Goal: Task Accomplishment & Management: Use online tool/utility

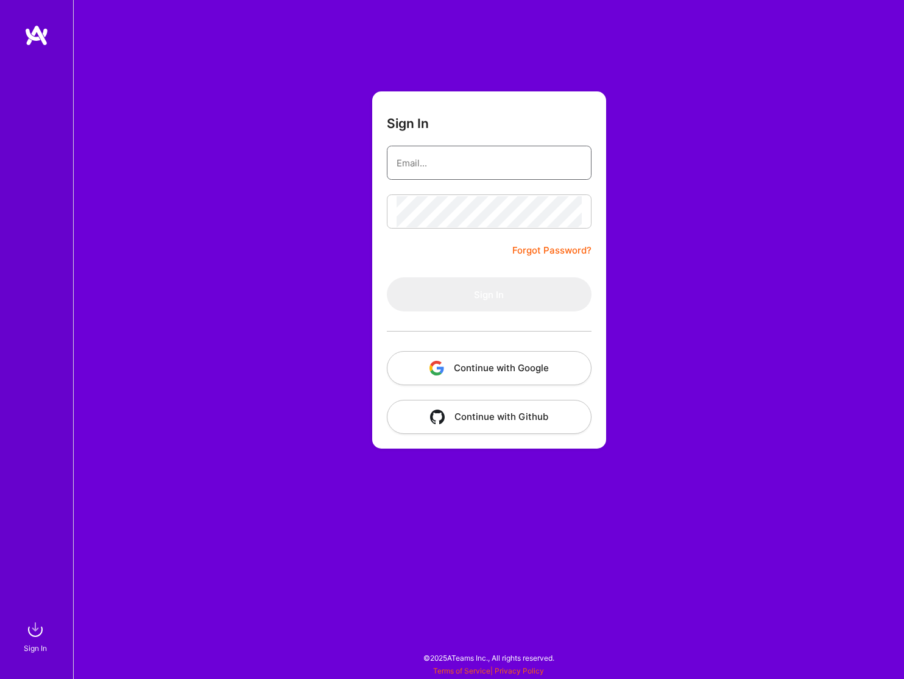
type input "[EMAIL_ADDRESS][DOMAIN_NAME]"
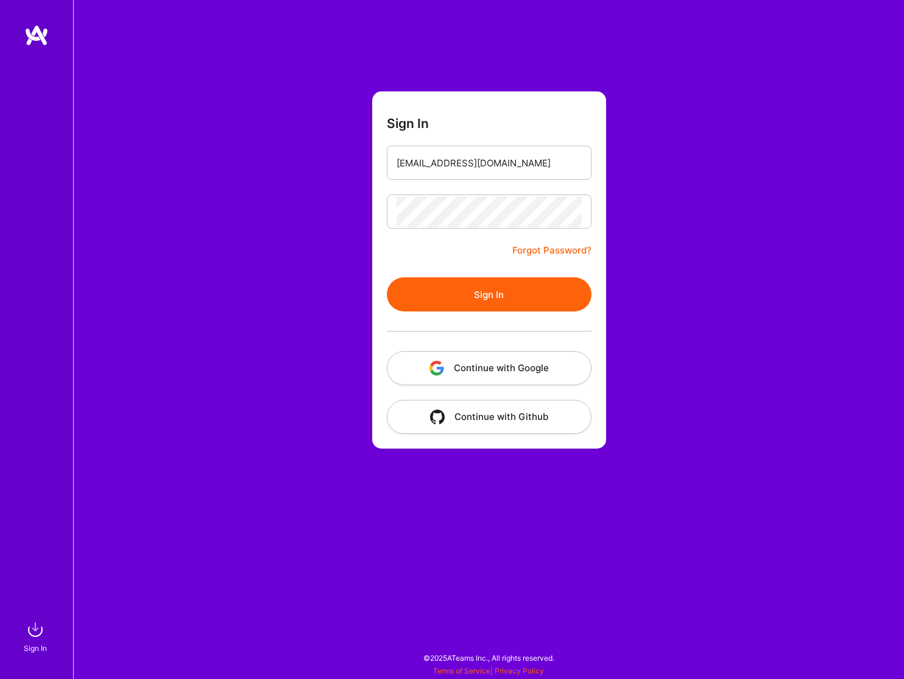
click at [476, 295] on button "Sign In" at bounding box center [489, 294] width 205 height 34
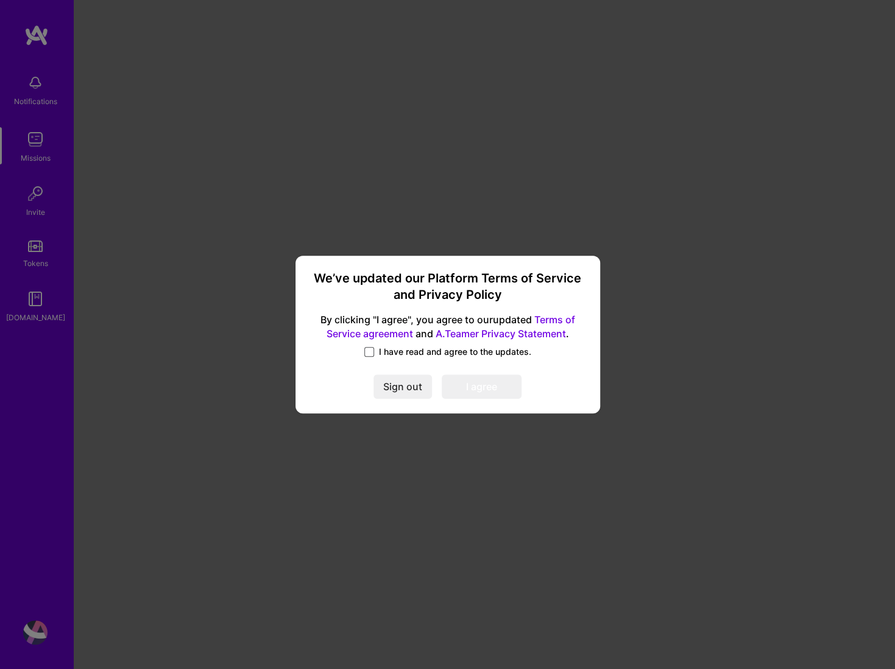
click at [369, 352] on span at bounding box center [369, 352] width 10 height 10
click at [0, 0] on input "I have read and agree to the updates." at bounding box center [0, 0] width 0 height 0
click at [473, 386] on button "I agree" at bounding box center [482, 387] width 80 height 24
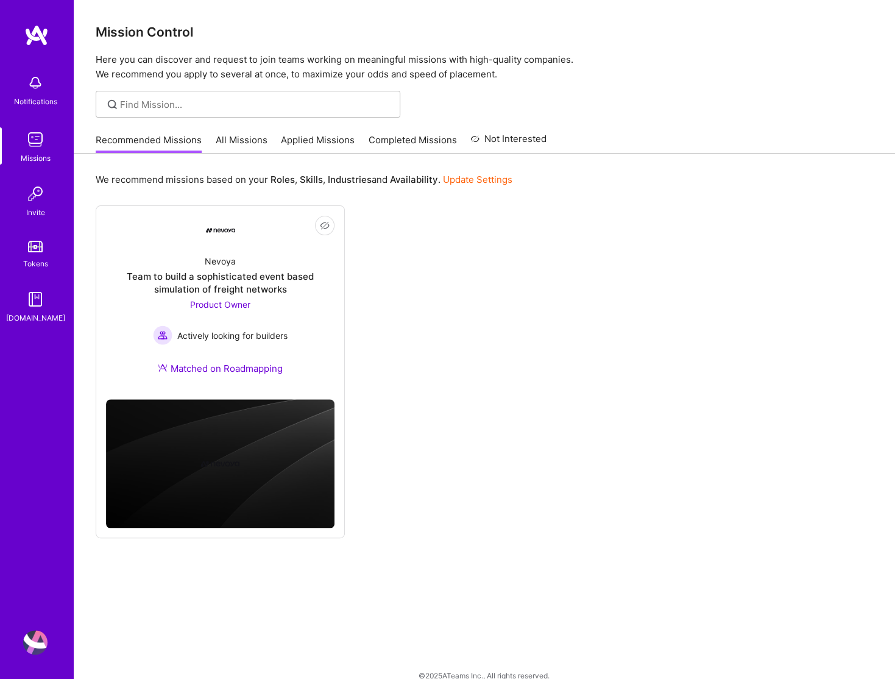
click at [32, 85] on img at bounding box center [35, 83] width 24 height 24
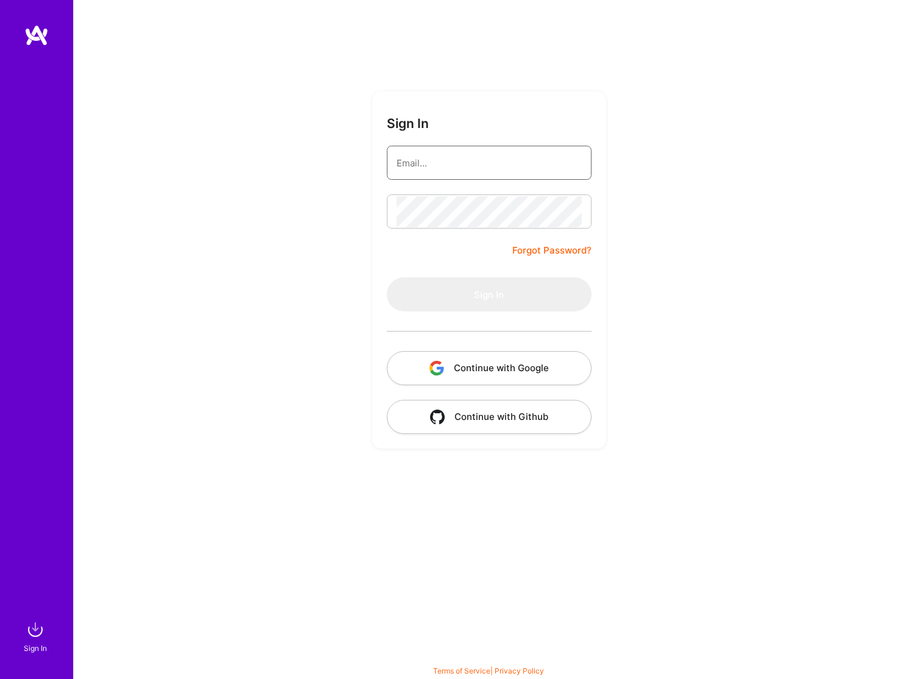
type input "[EMAIL_ADDRESS][DOMAIN_NAME]"
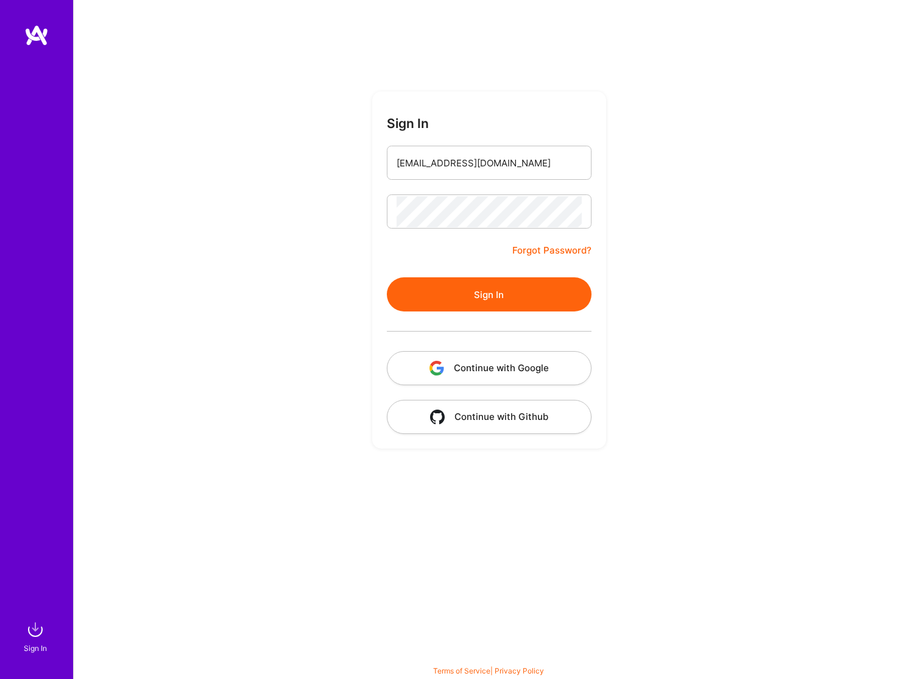
click at [485, 298] on button "Sign In" at bounding box center [489, 294] width 205 height 34
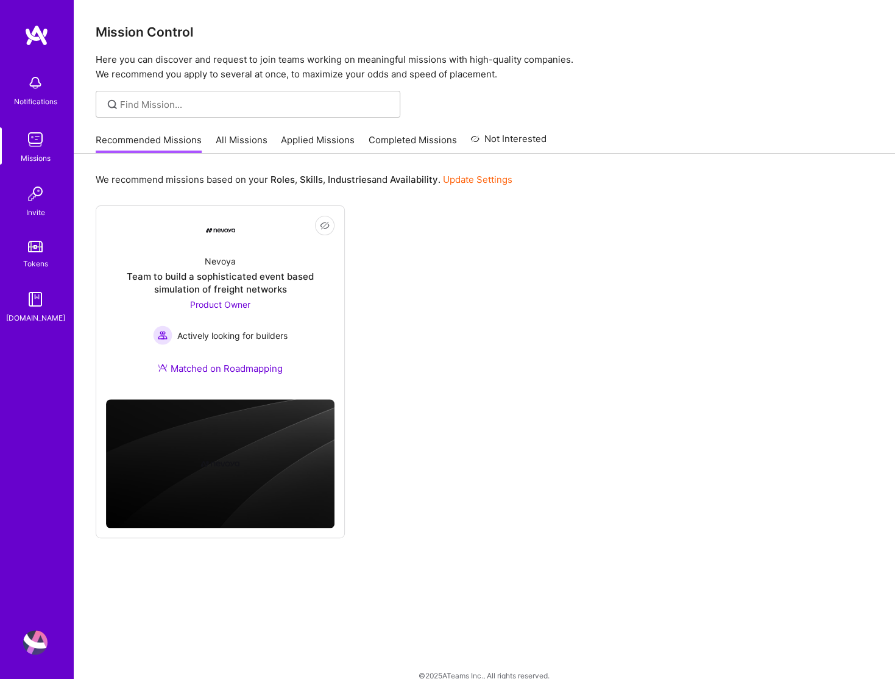
click at [234, 140] on link "All Missions" at bounding box center [242, 143] width 52 height 20
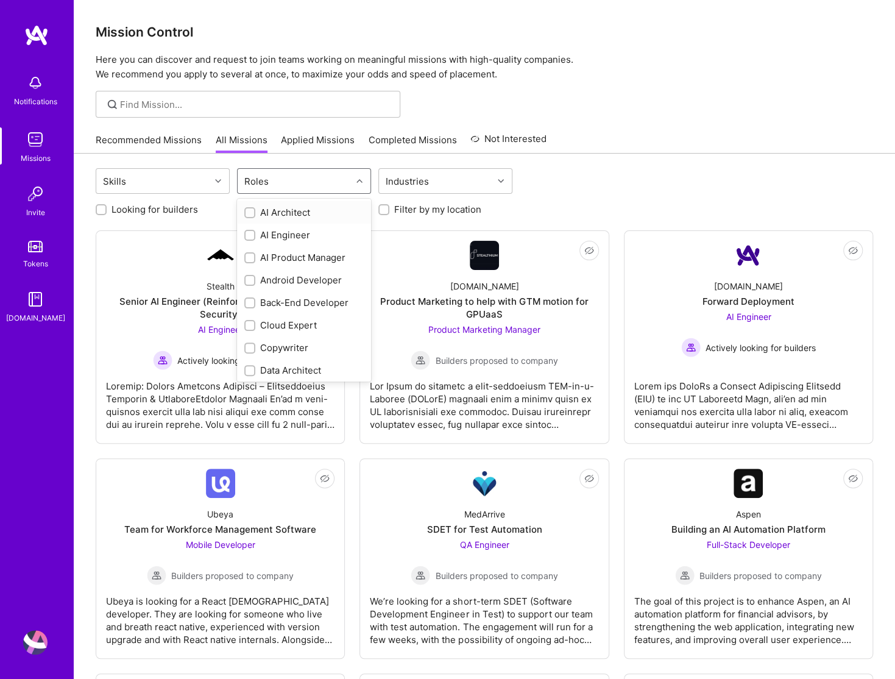
click at [259, 183] on div "Roles" at bounding box center [256, 181] width 30 height 18
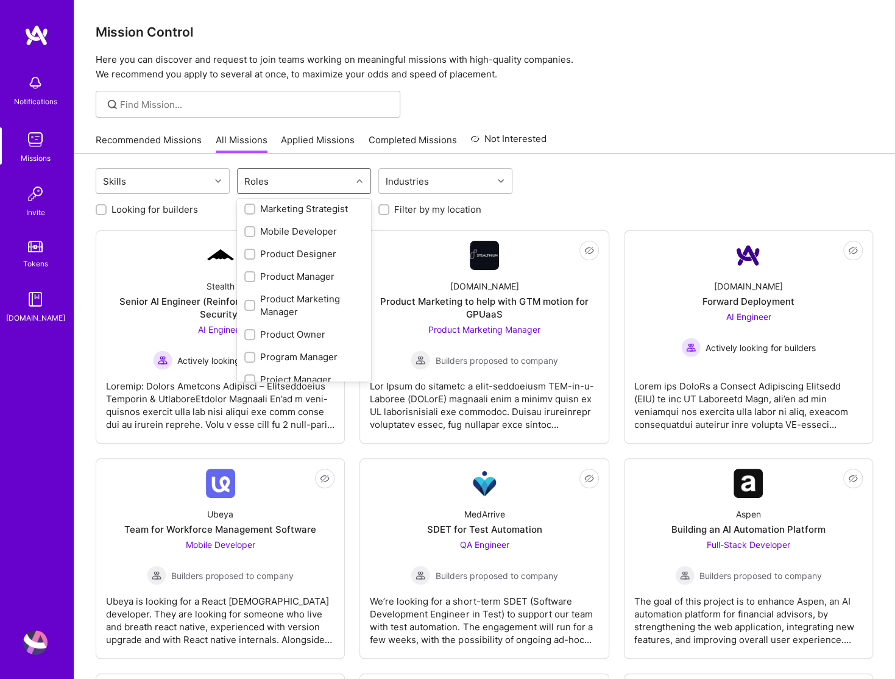
scroll to position [426, 0]
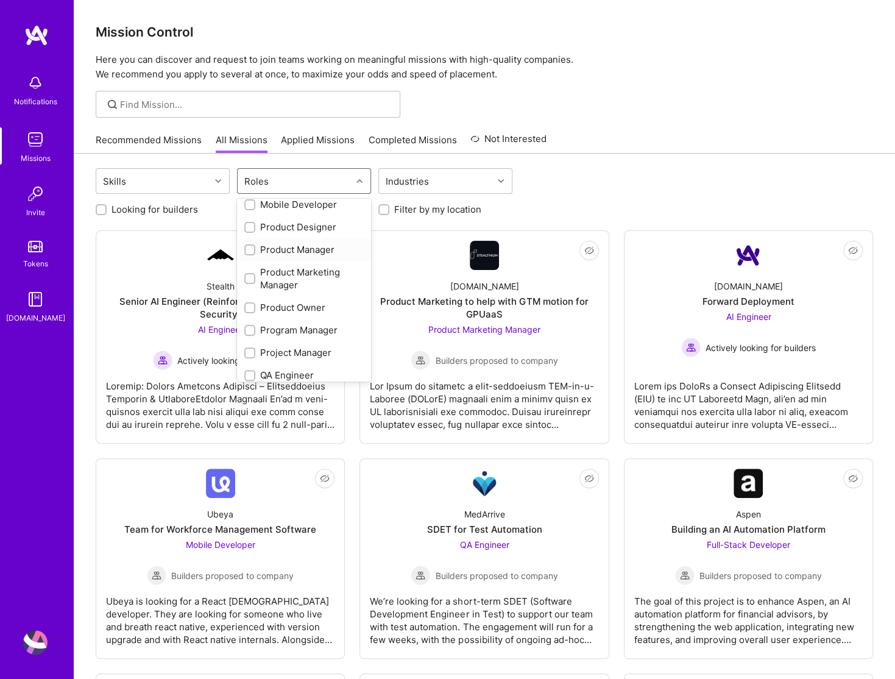
click at [270, 250] on div "Product Manager" at bounding box center [303, 249] width 119 height 13
checkbox input "true"
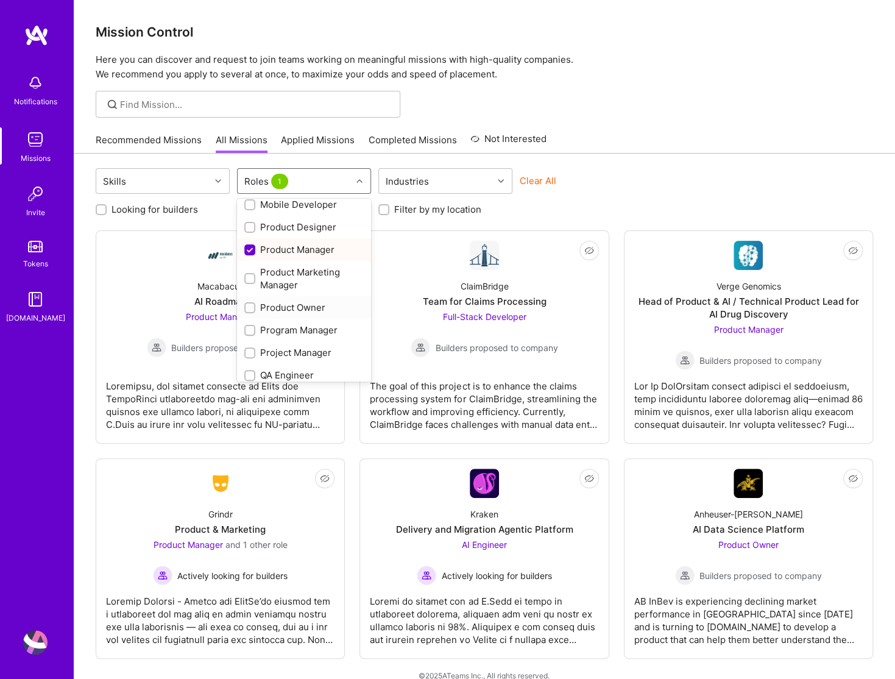
click at [294, 309] on div "Product Owner" at bounding box center [303, 307] width 119 height 13
checkbox input "true"
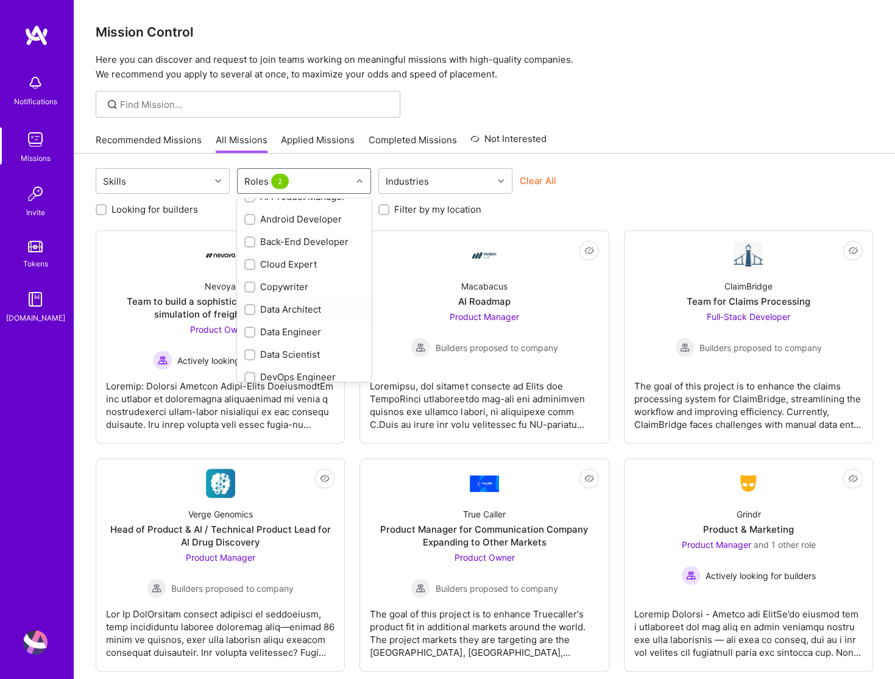
scroll to position [0, 0]
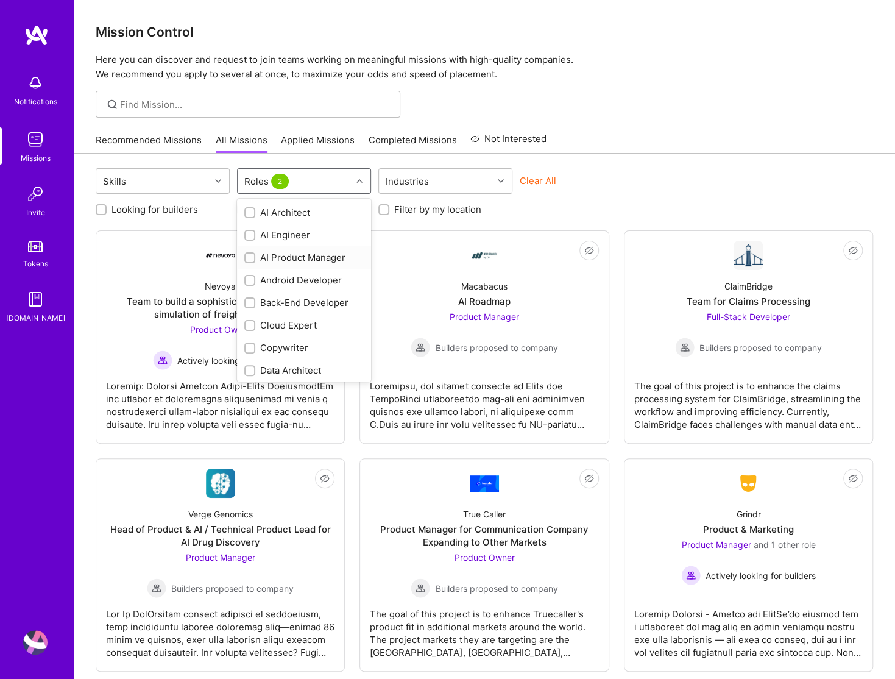
click at [276, 256] on div "AI Product Manager" at bounding box center [303, 257] width 119 height 13
checkbox input "true"
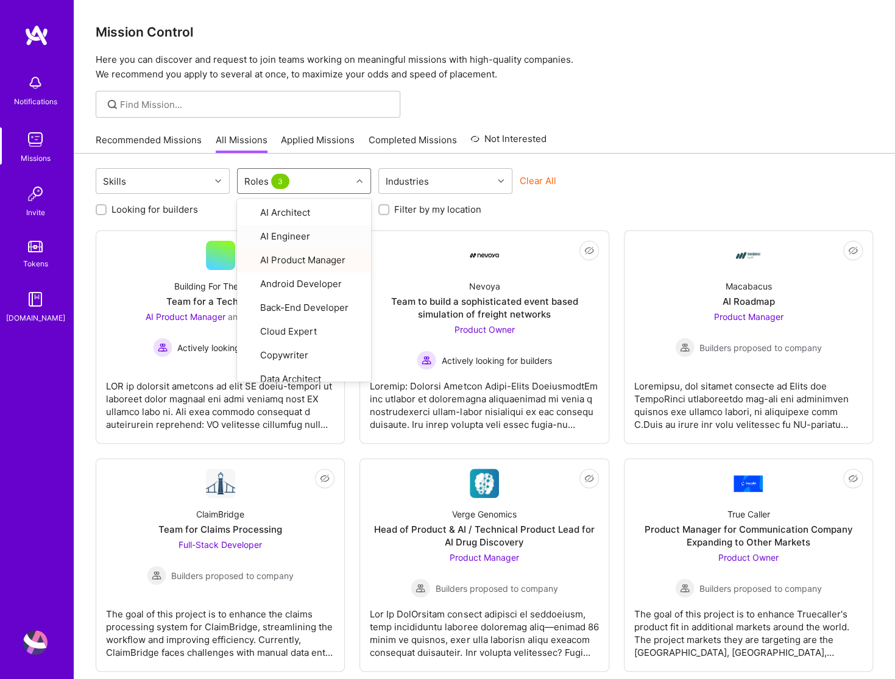
click at [702, 141] on div "Recommended Missions All Missions Applied Missions Completed Missions Not Inter…" at bounding box center [484, 140] width 777 height 26
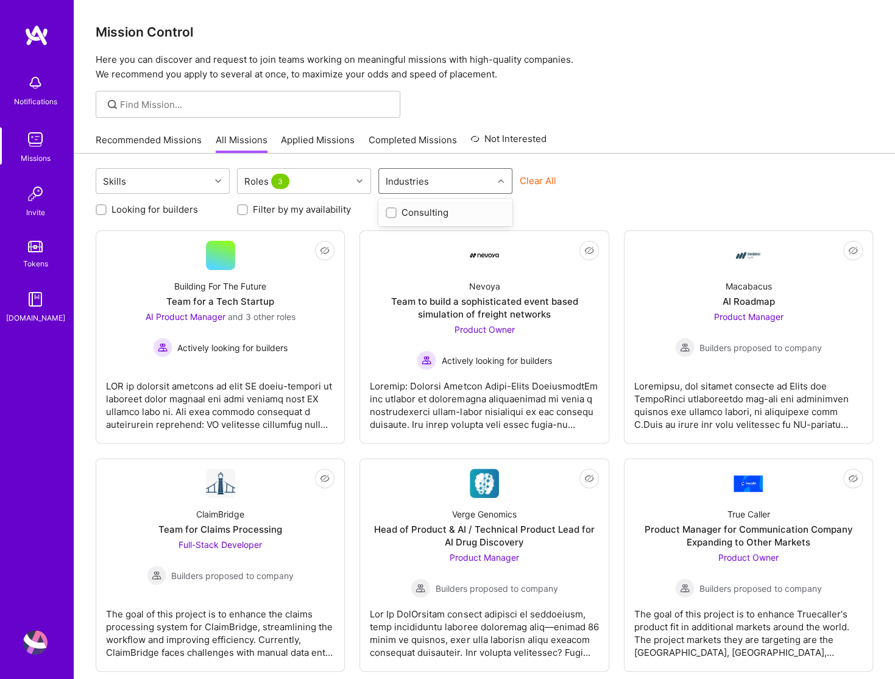
click at [458, 178] on div "Industries" at bounding box center [436, 181] width 114 height 24
click at [671, 154] on div "Skills Roles 3 option Consulting focused, 1 of 1. 1 result available. Use Up an…" at bounding box center [484, 535] width 821 height 762
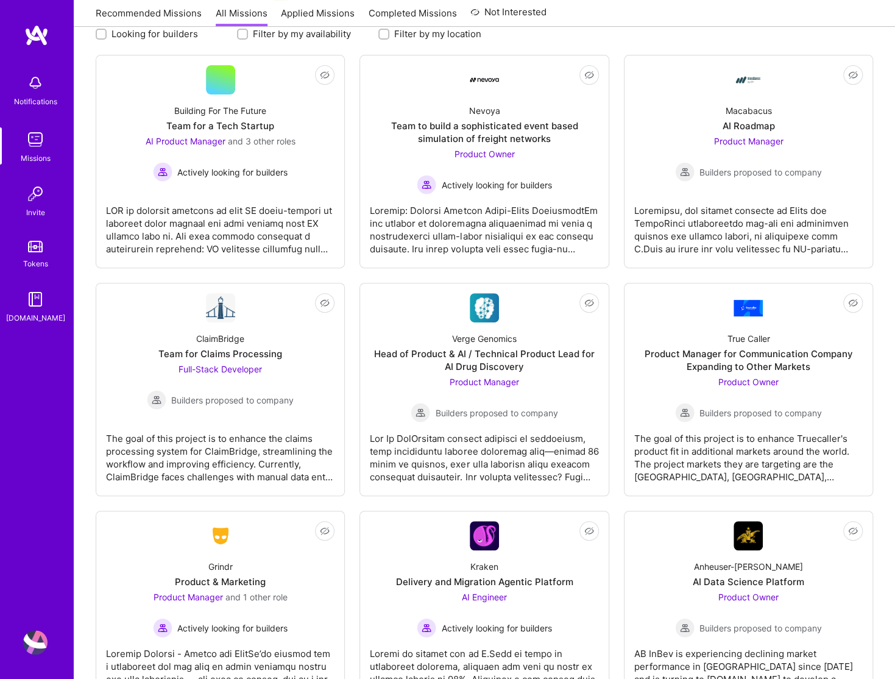
scroll to position [183, 0]
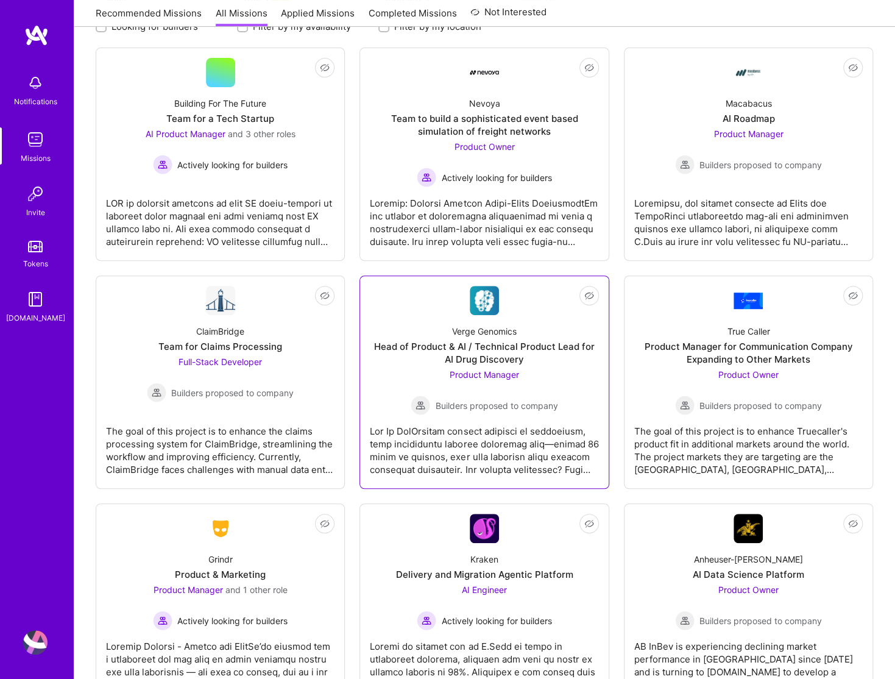
click at [482, 443] on div at bounding box center [484, 445] width 228 height 61
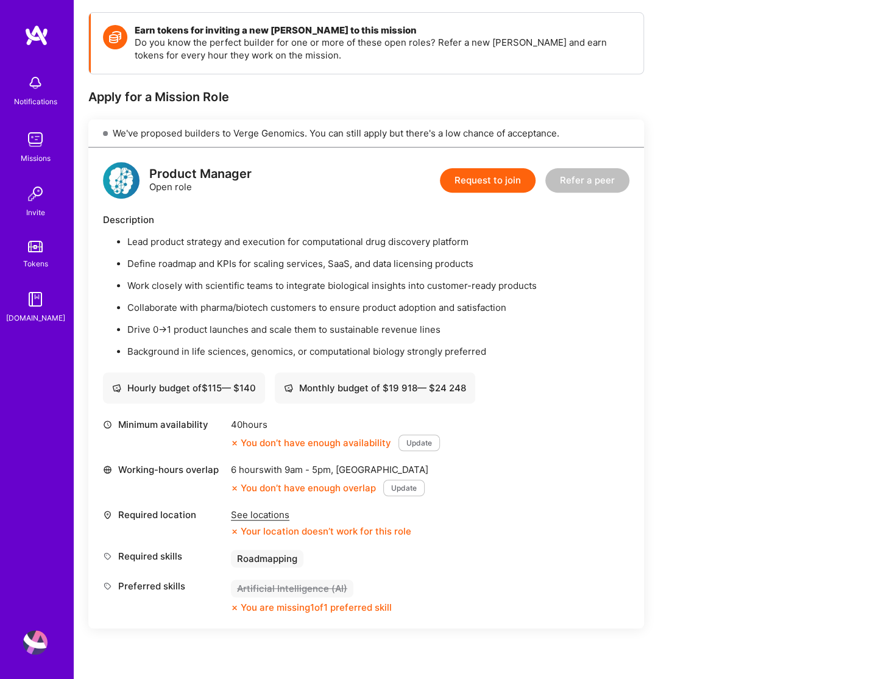
scroll to position [183, 0]
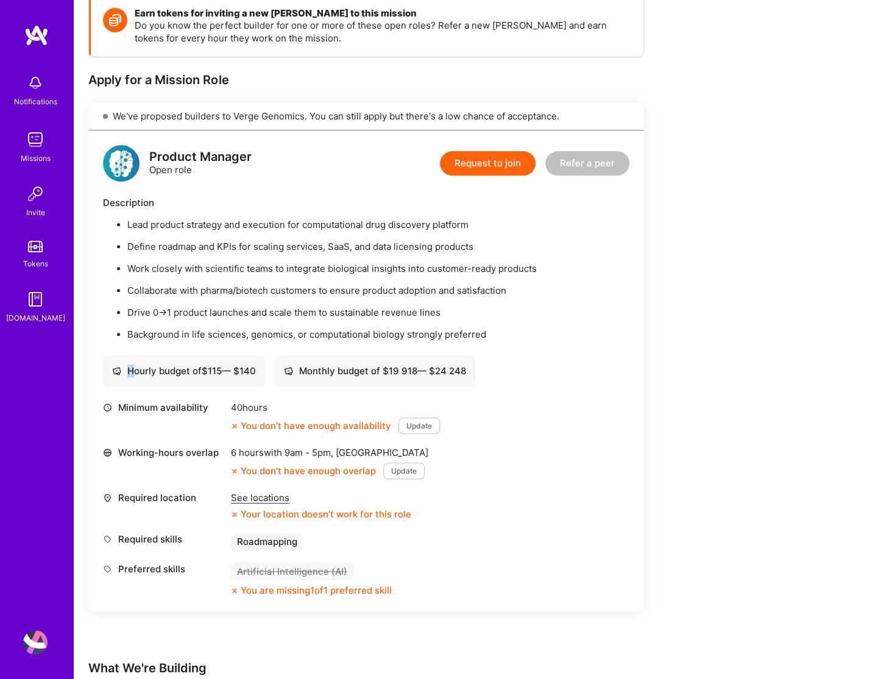
drag, startPoint x: 135, startPoint y: 370, endPoint x: 262, endPoint y: 363, distance: 127.5
click at [262, 363] on div "Hourly budget of $ 115 — $ 140" at bounding box center [184, 370] width 162 height 31
drag, startPoint x: 319, startPoint y: 369, endPoint x: 435, endPoint y: 370, distance: 116.4
click at [435, 370] on div "Monthly budget of $ 19 918 — $ 24 248" at bounding box center [375, 370] width 182 height 13
click at [521, 361] on div "Hourly budget of $ 115 — $ 140 Monthly budget of $ 19 918 — $ 24 248" at bounding box center [366, 370] width 526 height 31
